Goal: Register for event/course

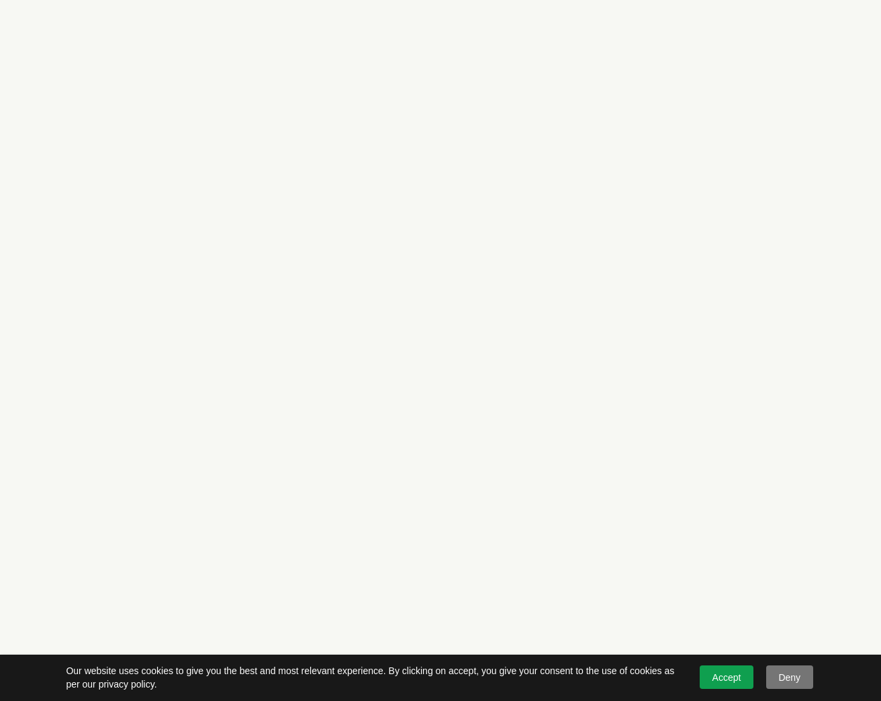
click at [732, 686] on link "Accept" at bounding box center [727, 678] width 54 height 24
